Goal: Transaction & Acquisition: Purchase product/service

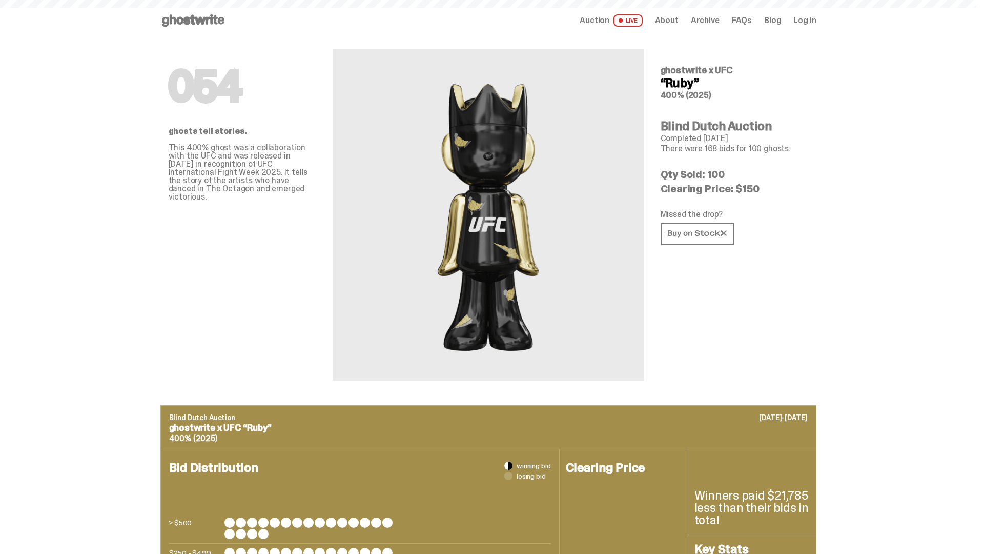
scroll to position [498, 0]
